Goal: Task Accomplishment & Management: Manage account settings

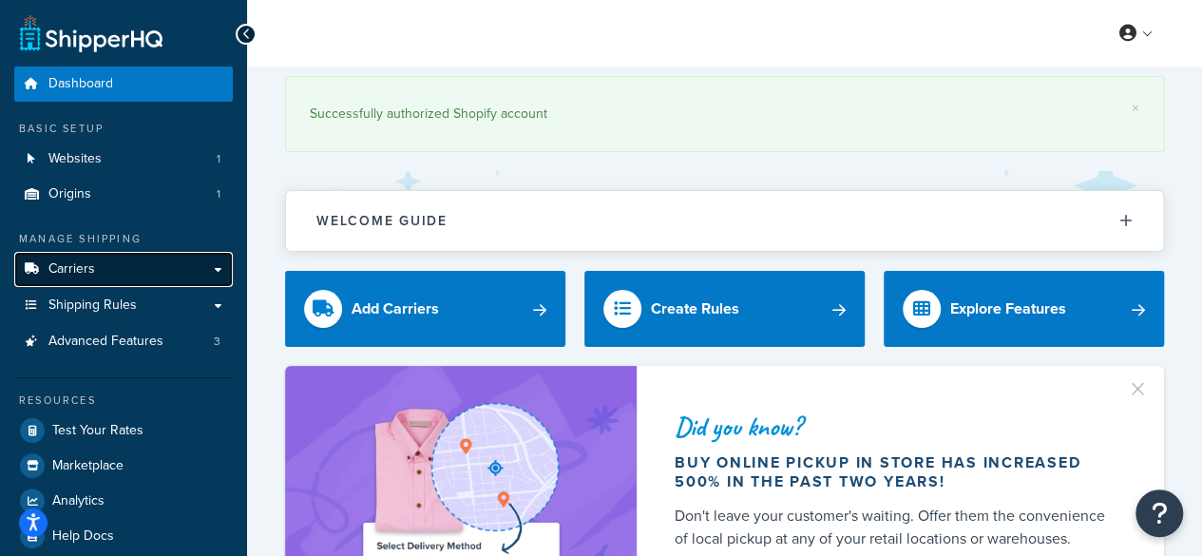
click at [51, 273] on span "Carriers" at bounding box center [71, 269] width 47 height 16
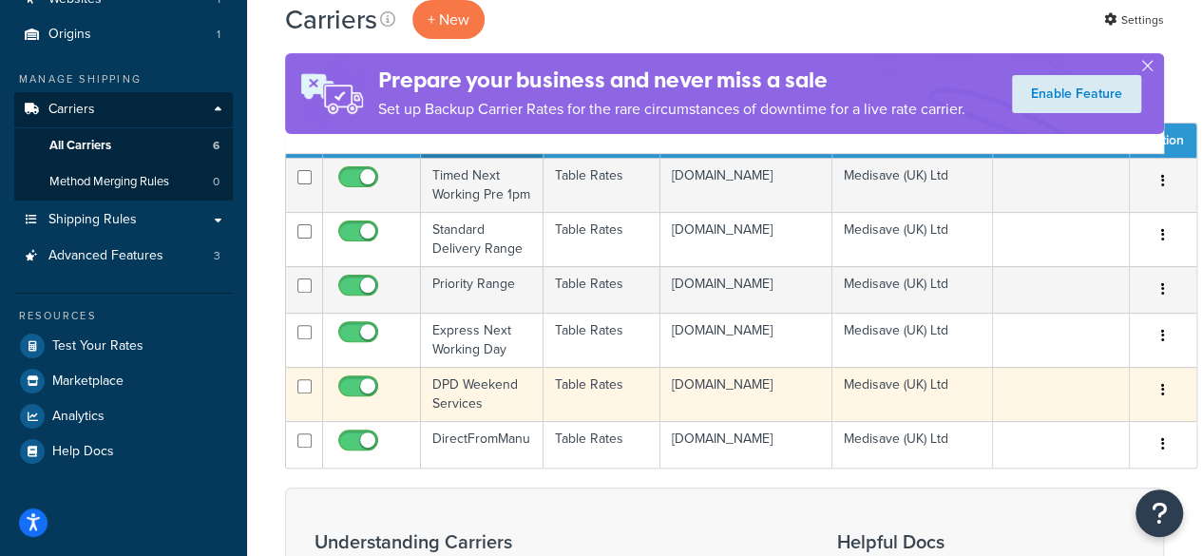
scroll to position [190, 0]
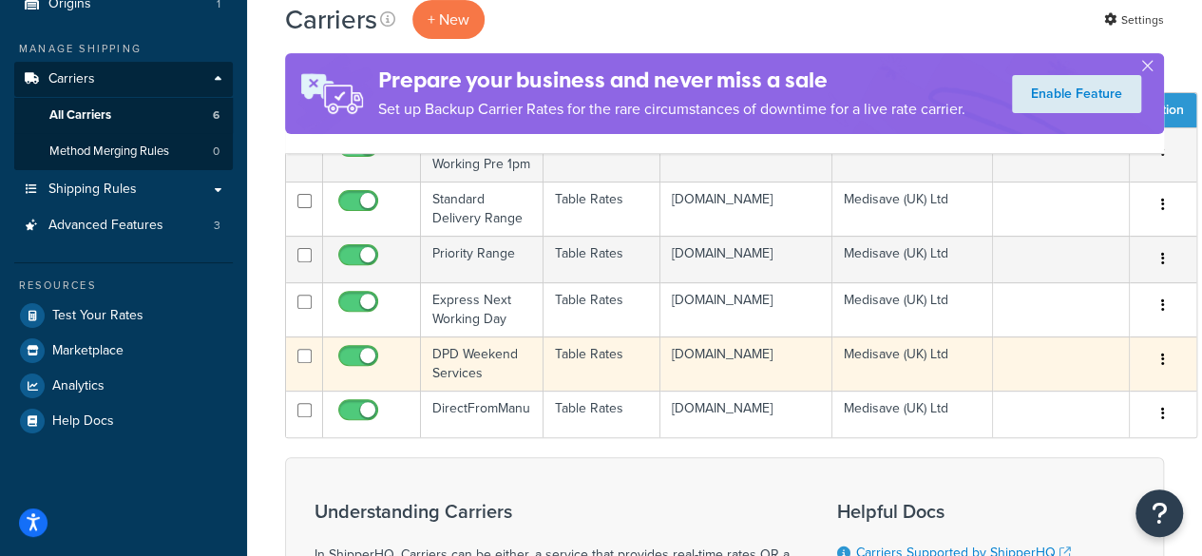
click at [342, 373] on input "checkbox" at bounding box center [361, 361] width 52 height 24
checkbox input "false"
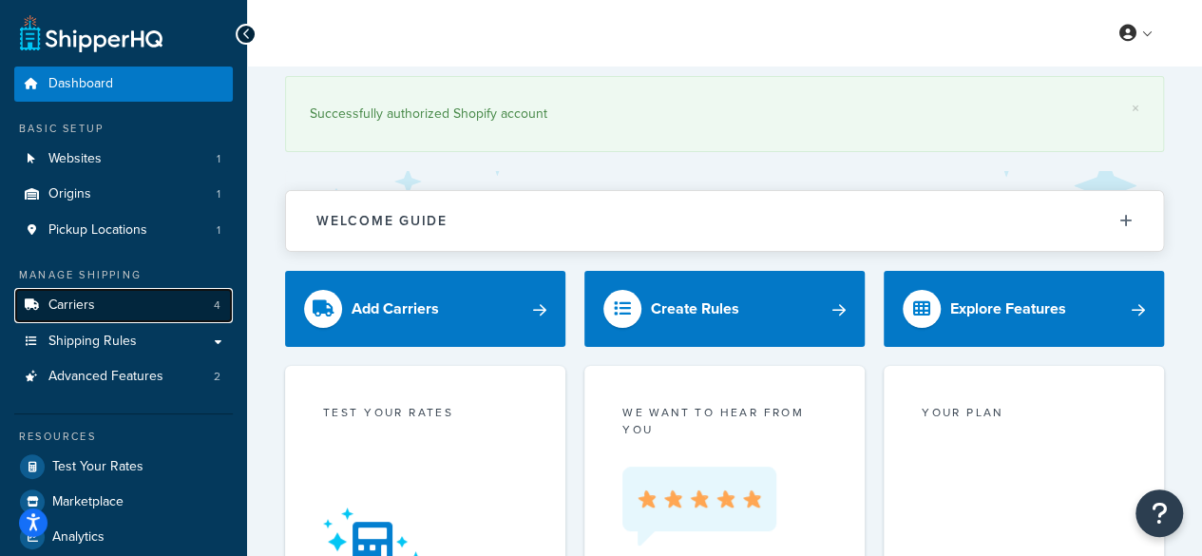
click at [91, 312] on span "Carriers" at bounding box center [71, 305] width 47 height 16
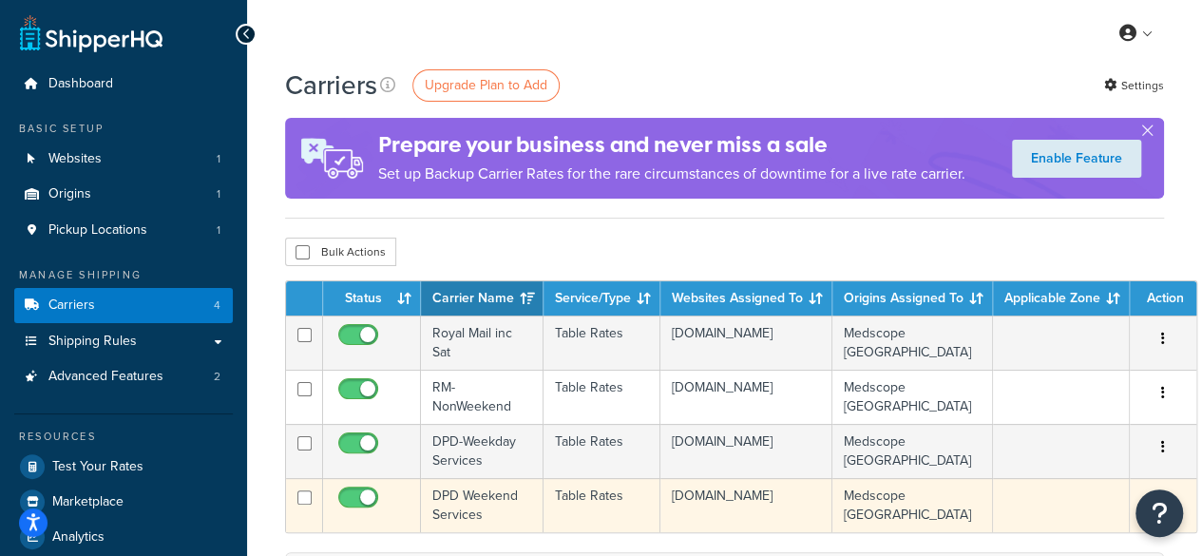
click at [367, 496] on input "checkbox" at bounding box center [361, 502] width 52 height 24
checkbox input "false"
